Goal: Book appointment/travel/reservation

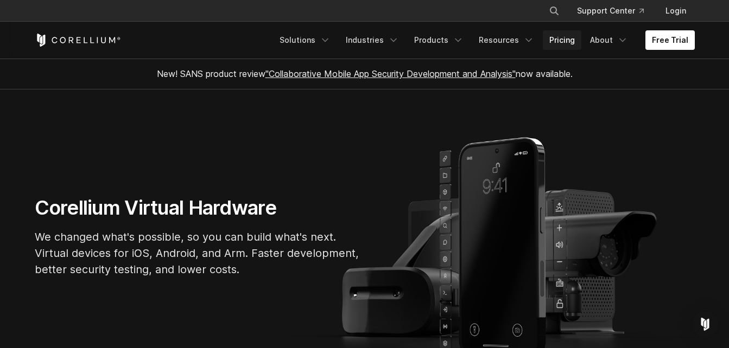
click at [546, 35] on link "Pricing" at bounding box center [562, 40] width 39 height 20
click at [667, 9] on link "Login" at bounding box center [676, 11] width 38 height 20
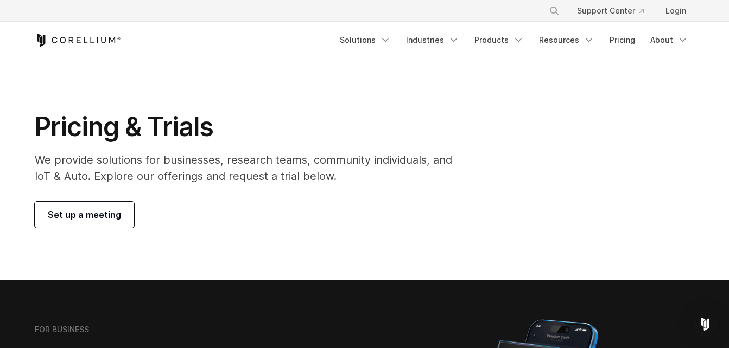
click at [96, 220] on span "Set up a meeting" at bounding box center [84, 214] width 73 height 13
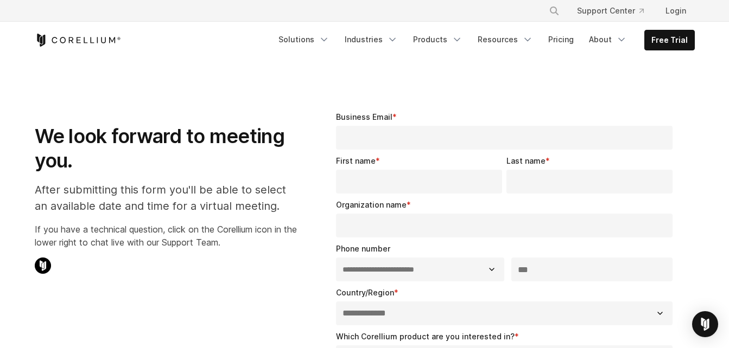
select select "**"
